Goal: Information Seeking & Learning: Check status

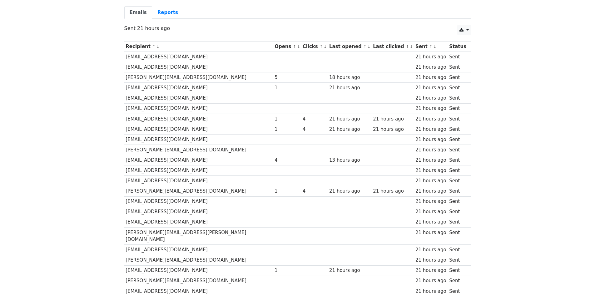
scroll to position [50, 0]
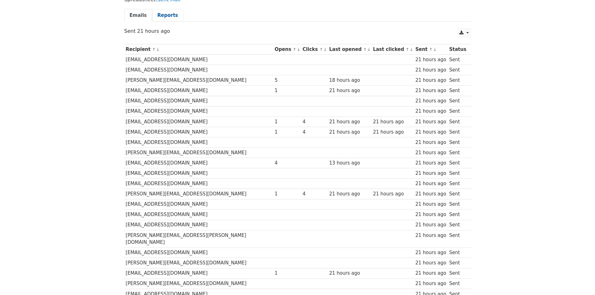
click at [171, 19] on link "Reports" at bounding box center [167, 15] width 31 height 13
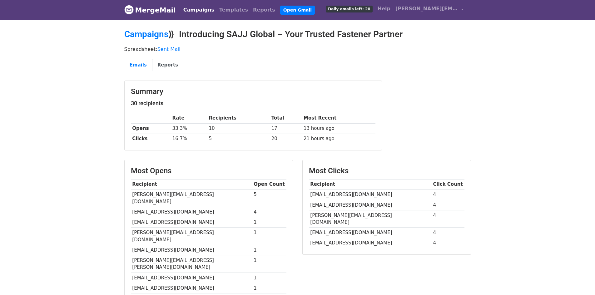
click at [156, 7] on link "MergeMail" at bounding box center [150, 9] width 52 height 13
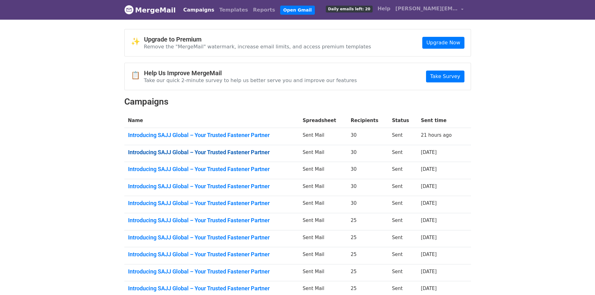
click at [174, 154] on link "Introducing SAJJ Global – Your Trusted Fastener Partner" at bounding box center [211, 152] width 167 height 7
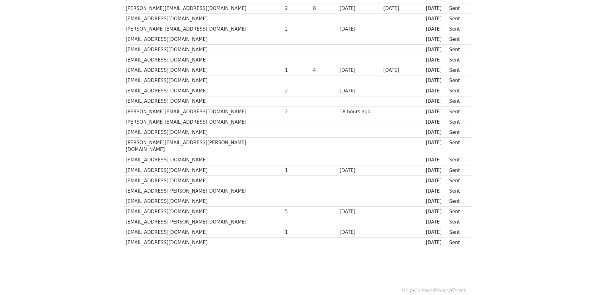
scroll to position [175, 0]
